Goal: Transaction & Acquisition: Purchase product/service

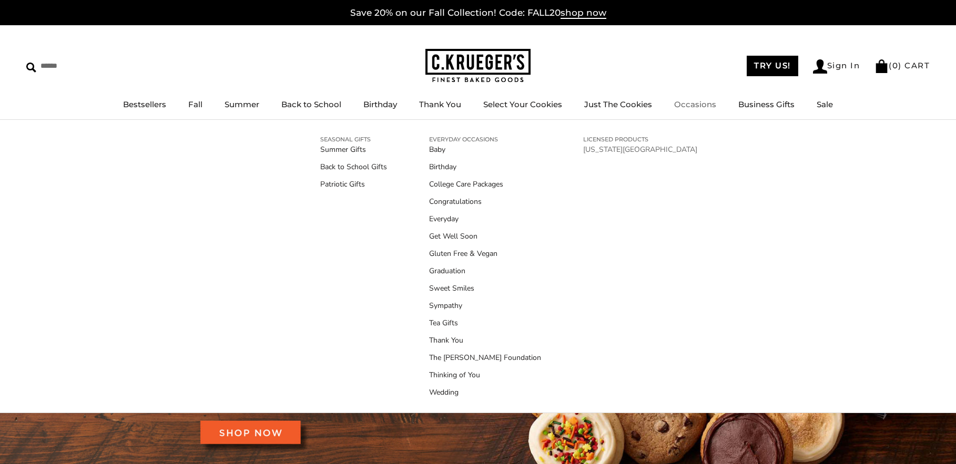
click at [621, 150] on link "[US_STATE][GEOGRAPHIC_DATA]" at bounding box center [640, 149] width 114 height 11
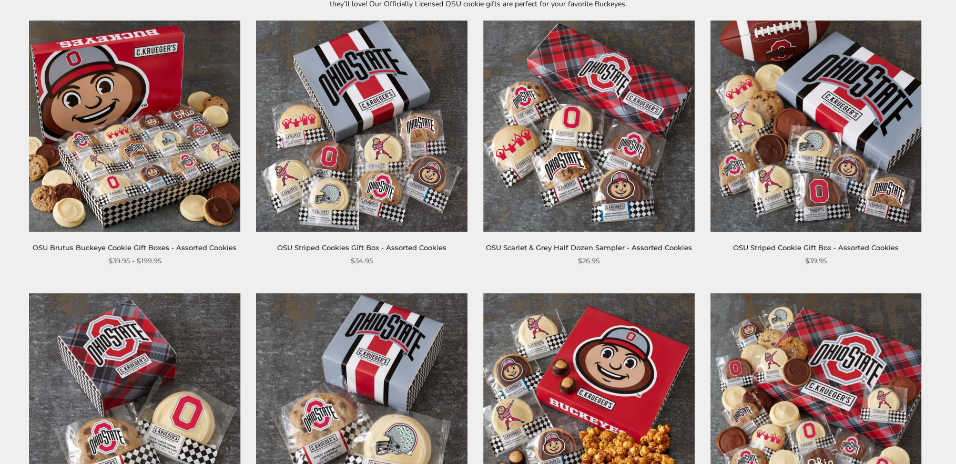
scroll to position [158, 0]
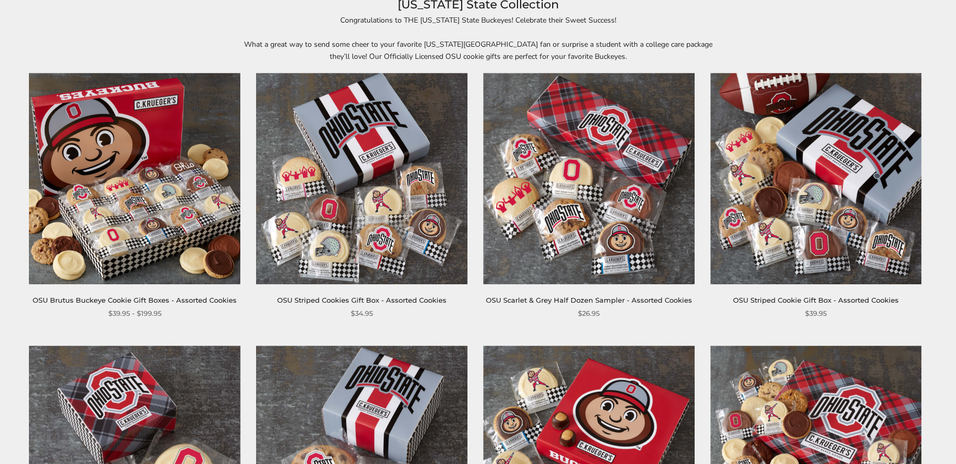
click at [189, 299] on link "OSU Brutus Buckeye Cookie Gift Boxes - Assorted Cookies" at bounding box center [135, 300] width 204 height 8
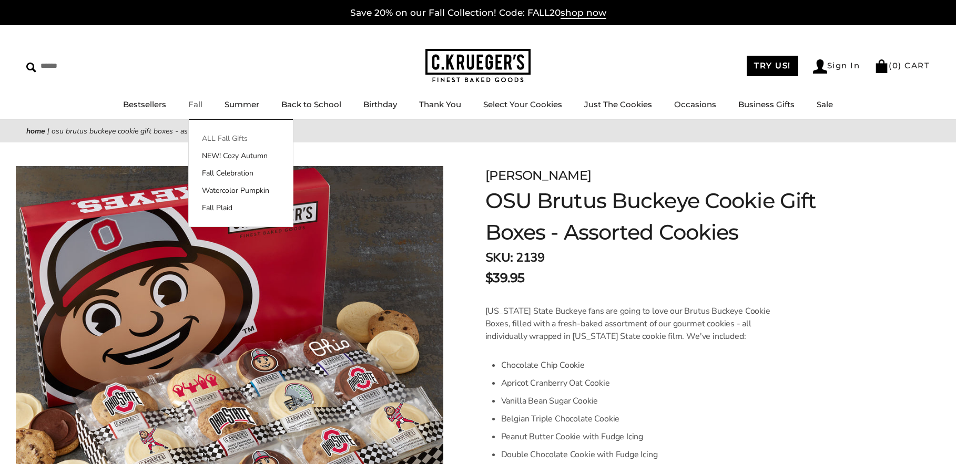
click at [230, 134] on link "ALL Fall Gifts" at bounding box center [241, 138] width 104 height 11
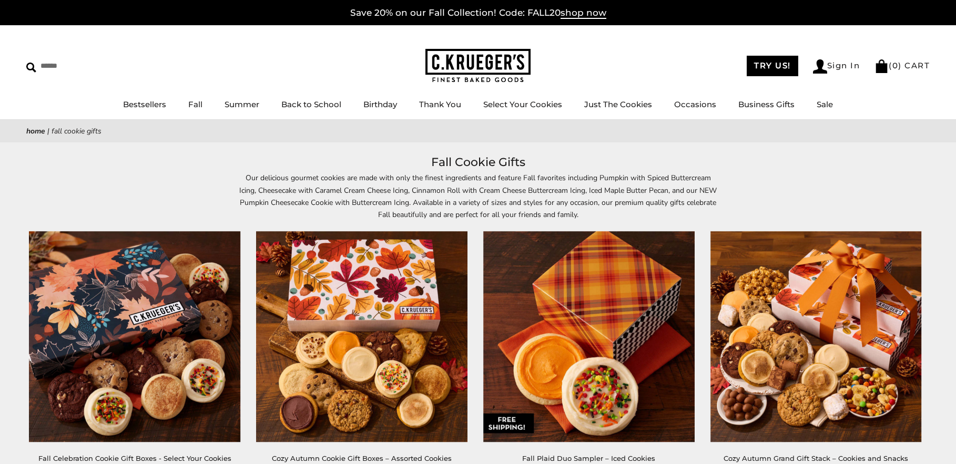
scroll to position [105, 0]
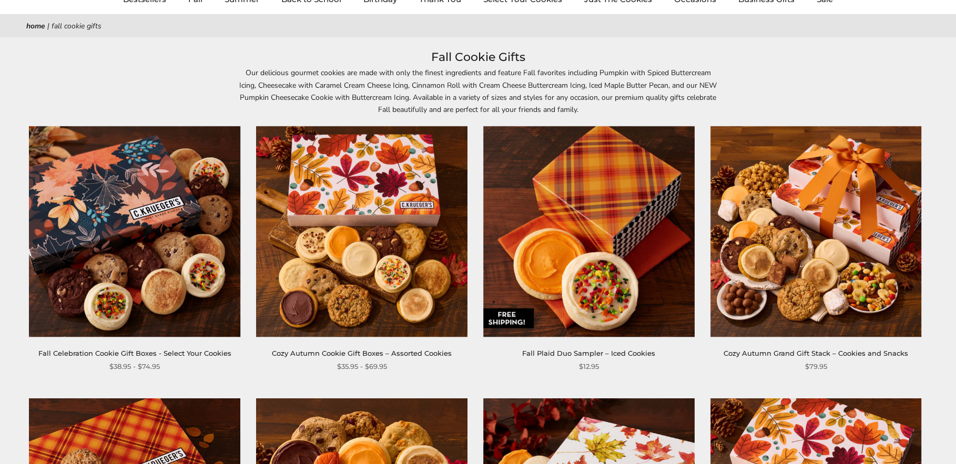
click at [133, 286] on img at bounding box center [134, 231] width 211 height 211
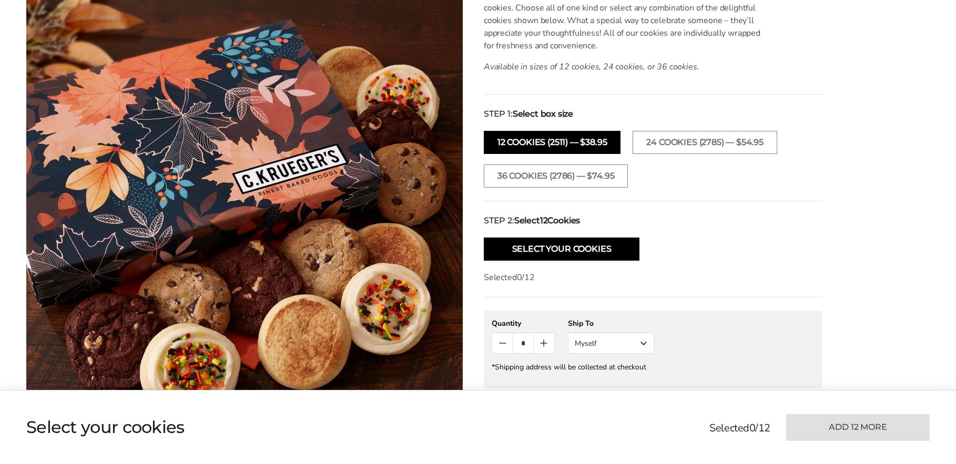
scroll to position [368, 0]
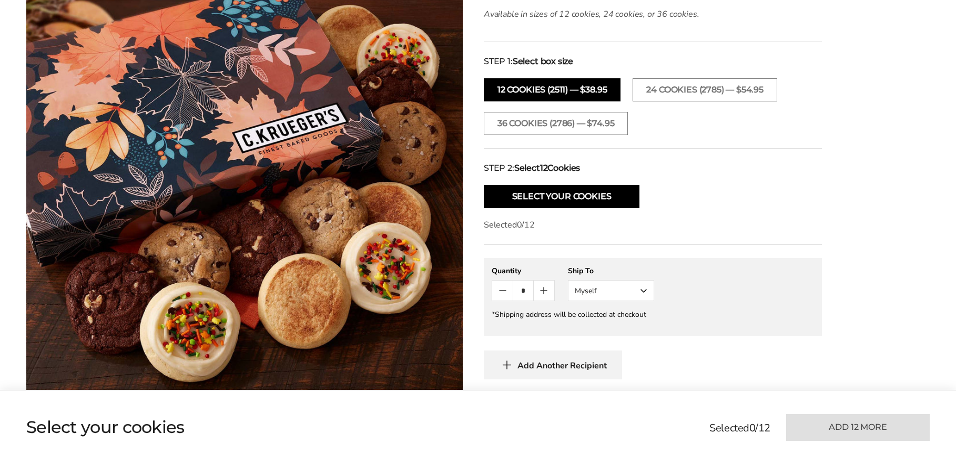
drag, startPoint x: 635, startPoint y: 288, endPoint x: 634, endPoint y: 297, distance: 9.5
click at [635, 290] on button "Myself" at bounding box center [611, 290] width 86 height 21
click at [634, 293] on button "Myself" at bounding box center [611, 290] width 86 height 21
